Goal: Information Seeking & Learning: Find specific fact

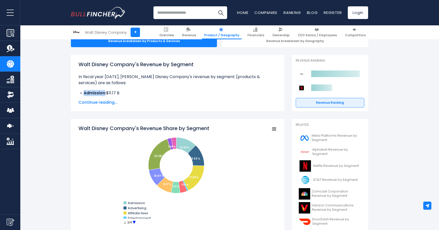
scroll to position [60, 0]
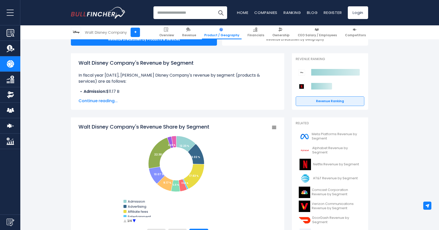
click at [101, 101] on span "Continue reading..." at bounding box center [178, 101] width 198 height 6
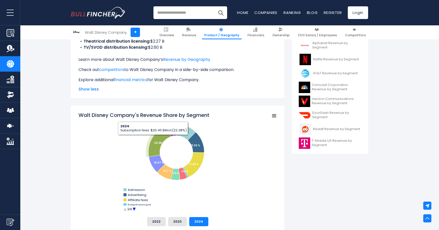
scroll to position [187, 0]
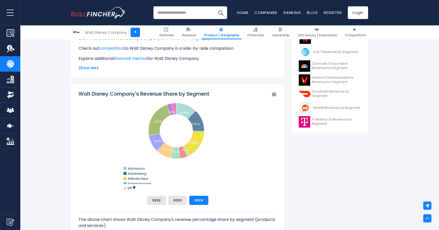
click at [133, 190] on circle "Walt Disney Company's Revenue Share by Segment" at bounding box center [134, 188] width 8 height 8
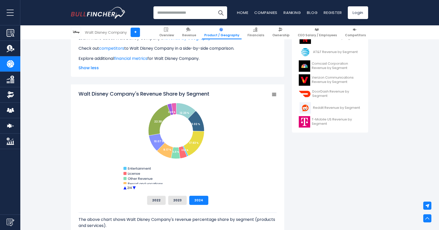
click at [133, 190] on circle "Walt Disney Company's Revenue Share by Segment" at bounding box center [134, 188] width 8 height 8
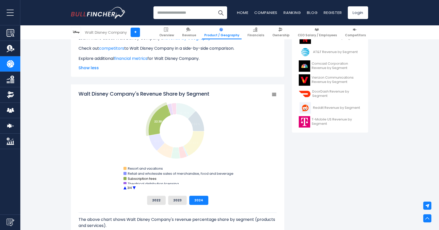
click at [141, 179] on text "Subscription fees" at bounding box center [142, 179] width 29 height 5
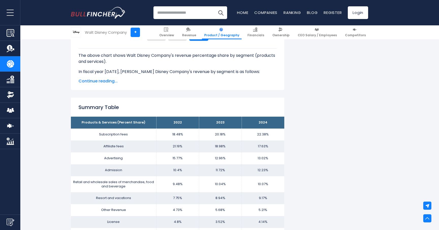
scroll to position [356, 0]
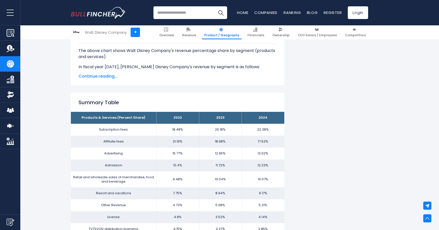
click at [113, 77] on span "Continue reading..." at bounding box center [178, 76] width 198 height 6
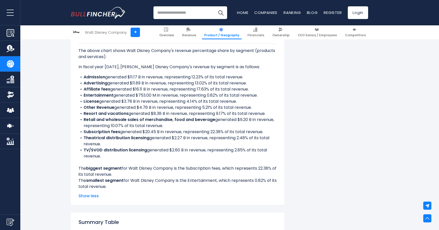
click at [109, 67] on p "In fiscal year [DATE], [PERSON_NAME] Disney Company's revenue by segment is as …" at bounding box center [178, 67] width 198 height 6
click at [127, 132] on li "Subscription fees generated $20.45 B in revenue, representing 22.38% of its tot…" at bounding box center [178, 132] width 198 height 6
